Goal: Information Seeking & Learning: Find specific fact

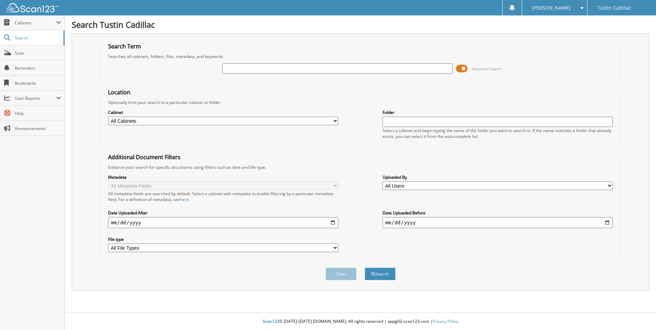
click at [253, 63] on div at bounding box center [337, 69] width 230 height 12
click at [254, 69] on input "text" at bounding box center [337, 68] width 230 height 10
type input "[PERSON_NAME]"
click at [365, 267] on button "Search" at bounding box center [380, 273] width 31 height 13
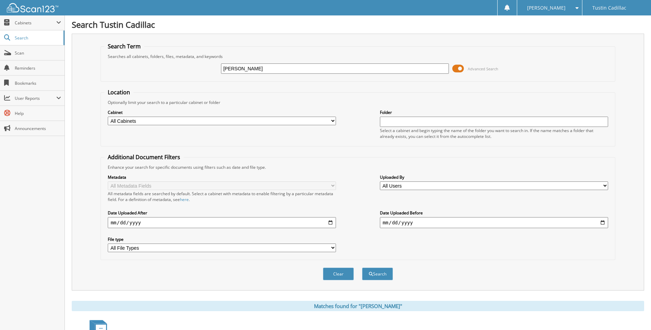
click at [272, 72] on input "[PERSON_NAME]" at bounding box center [335, 68] width 228 height 10
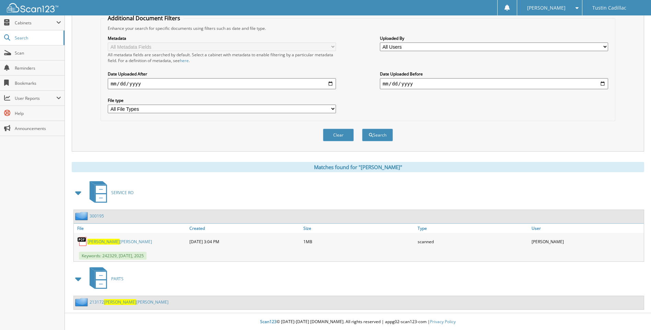
scroll to position [140, 0]
click at [204, 301] on div "213172 ANJANETTE NAVARRO" at bounding box center [359, 302] width 570 height 13
click at [189, 305] on div "213172 ANJANETTE NAVARRO" at bounding box center [359, 302] width 570 height 13
click at [187, 299] on div "213172 ANJANETTE NAVARRO" at bounding box center [359, 302] width 570 height 13
drag, startPoint x: 131, startPoint y: 241, endPoint x: 88, endPoint y: 241, distance: 42.5
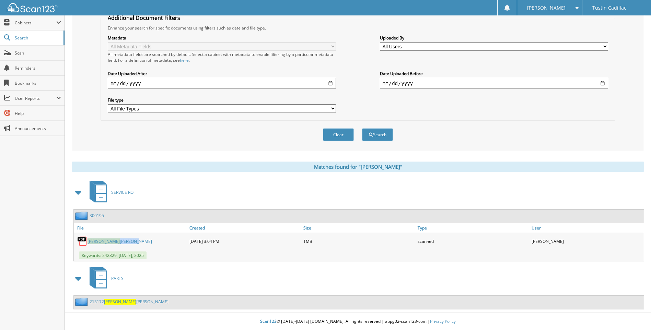
click at [88, 241] on div "ANJANETTE NAVARRO" at bounding box center [131, 241] width 114 height 14
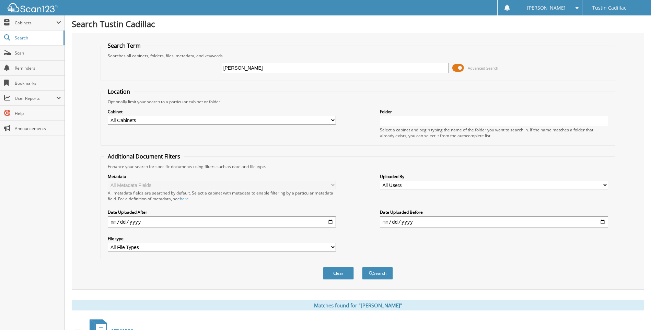
scroll to position [0, 0]
click at [270, 72] on input "[PERSON_NAME]" at bounding box center [335, 68] width 228 height 10
paste input "KM8R4DHE6LU081811"
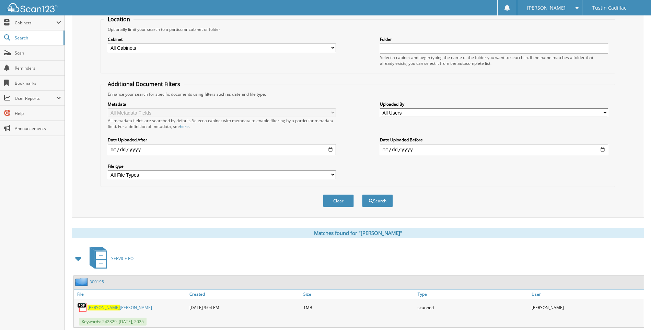
scroll to position [140, 0]
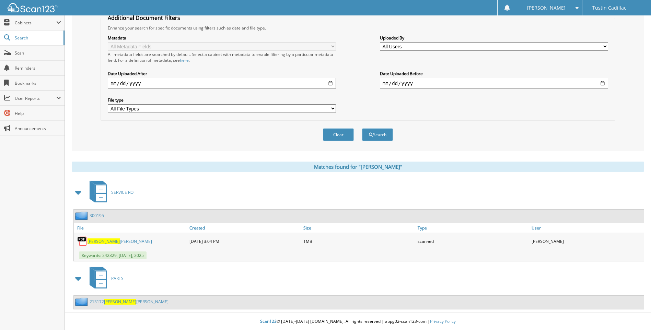
click at [118, 238] on link "ANJANETTE NAVARRO" at bounding box center [119, 241] width 64 height 6
click at [119, 241] on link "ANJANETTE NAVARRO" at bounding box center [119, 241] width 64 height 6
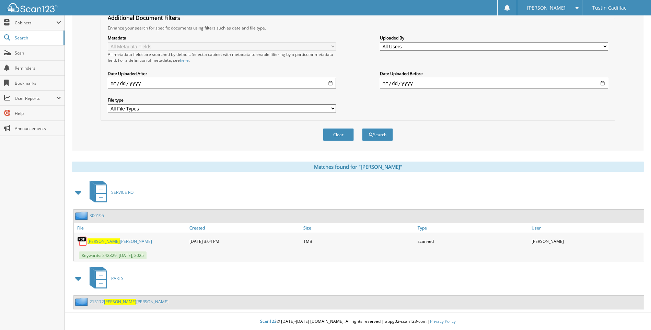
click at [119, 241] on link "ANJANETTE NAVARRO" at bounding box center [119, 241] width 64 height 6
drag, startPoint x: 138, startPoint y: 240, endPoint x: 88, endPoint y: 245, distance: 50.0
click at [88, 245] on div "ANJANETTE NAVARRO" at bounding box center [131, 241] width 114 height 14
drag, startPoint x: 88, startPoint y: 245, endPoint x: 97, endPoint y: 241, distance: 9.8
copy div "ANJANETTE NAVARRO"
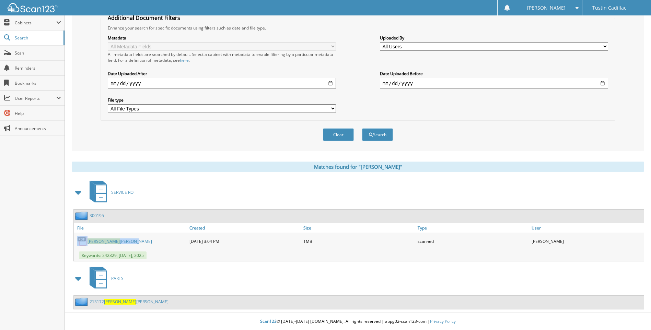
scroll to position [0, 0]
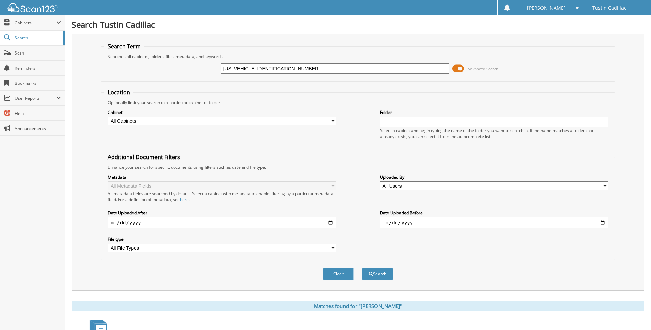
click at [256, 68] on input "KM8R4DHE6LU081811" at bounding box center [335, 68] width 228 height 10
paste input "ANJANETTE NAVARRO"
type input "ANJANETTE NAVARRO"
click at [375, 275] on button "Search" at bounding box center [377, 273] width 31 height 13
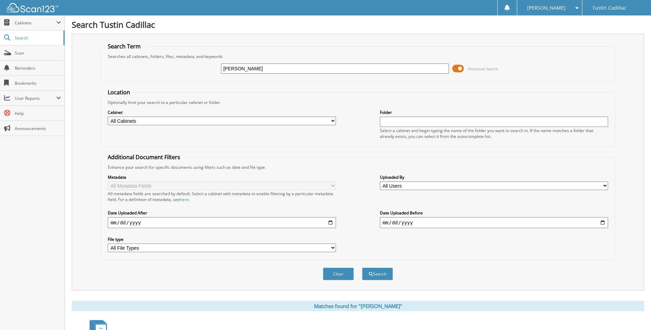
click at [299, 75] on div "ANJANETTE NAVARRO Advanced Search" at bounding box center [357, 68] width 507 height 19
click at [299, 74] on div "ANJANETTE NAVARRO" at bounding box center [335, 69] width 228 height 12
click at [299, 70] on input "ANJANETTE NAVARRO" at bounding box center [335, 68] width 228 height 10
click at [299, 72] on input "ANJANETTE NAVARRO" at bounding box center [335, 68] width 228 height 10
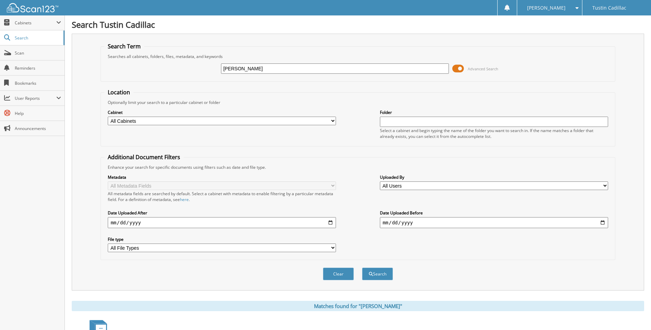
click at [299, 71] on input "ANJANETTE NAVARRO" at bounding box center [335, 68] width 228 height 10
type input "LORENA GARCIA SOTO"
click at [362, 267] on button "Search" at bounding box center [377, 273] width 31 height 13
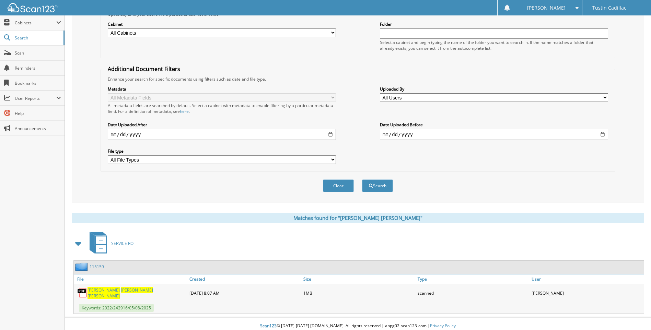
scroll to position [92, 0]
